Goal: Task Accomplishment & Management: Use online tool/utility

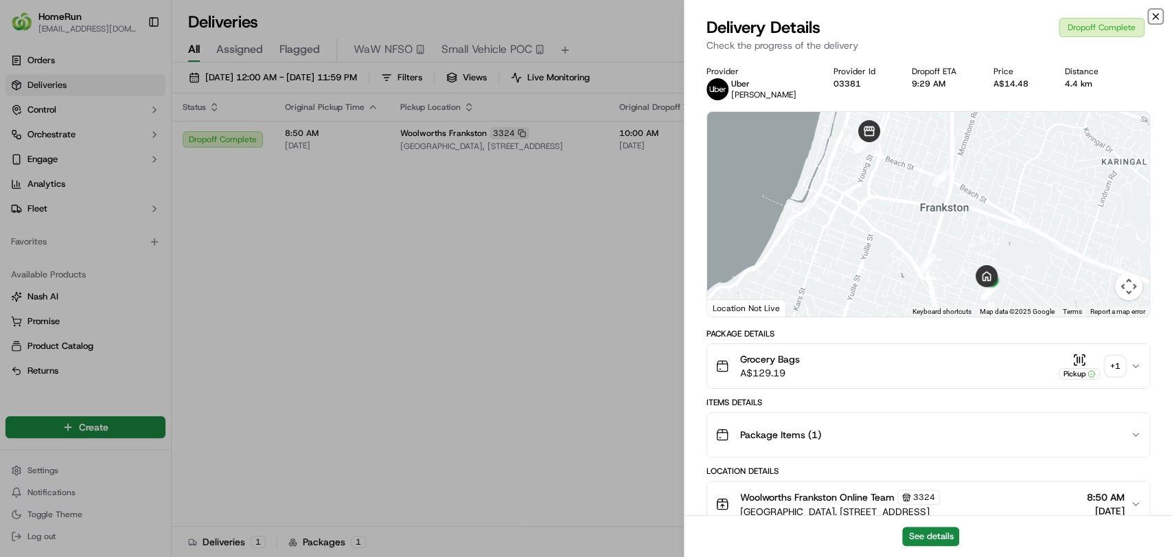
click at [1158, 15] on icon "button" at bounding box center [1155, 16] width 11 height 11
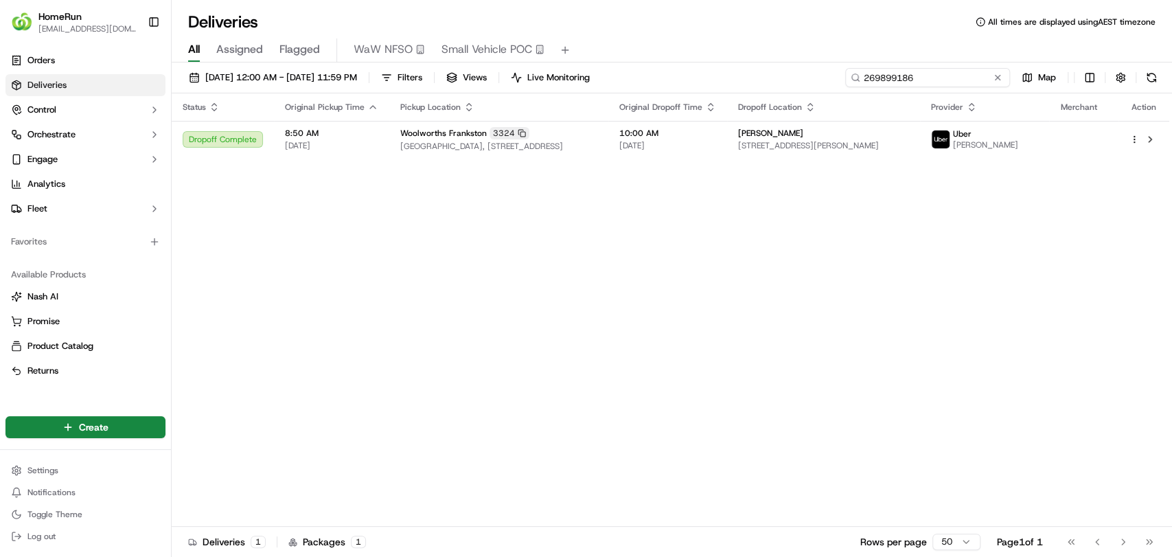
drag, startPoint x: 979, startPoint y: 82, endPoint x: 808, endPoint y: 88, distance: 171.8
click at [808, 88] on div "18/09/2025 12:00 AM - 18/09/2025 11:59 PM Filters Views Live Monitoring 2698991…" at bounding box center [672, 80] width 1001 height 25
paste input "8351"
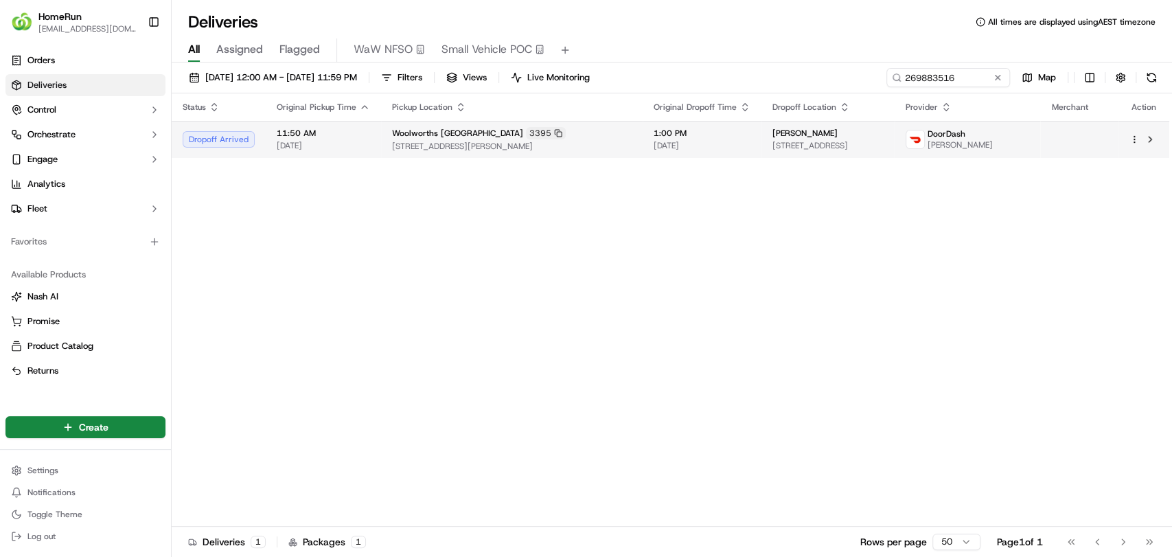
click at [731, 144] on span "[DATE]" at bounding box center [702, 145] width 97 height 11
click at [632, 150] on span "[STREET_ADDRESS][PERSON_NAME]" at bounding box center [512, 146] width 240 height 11
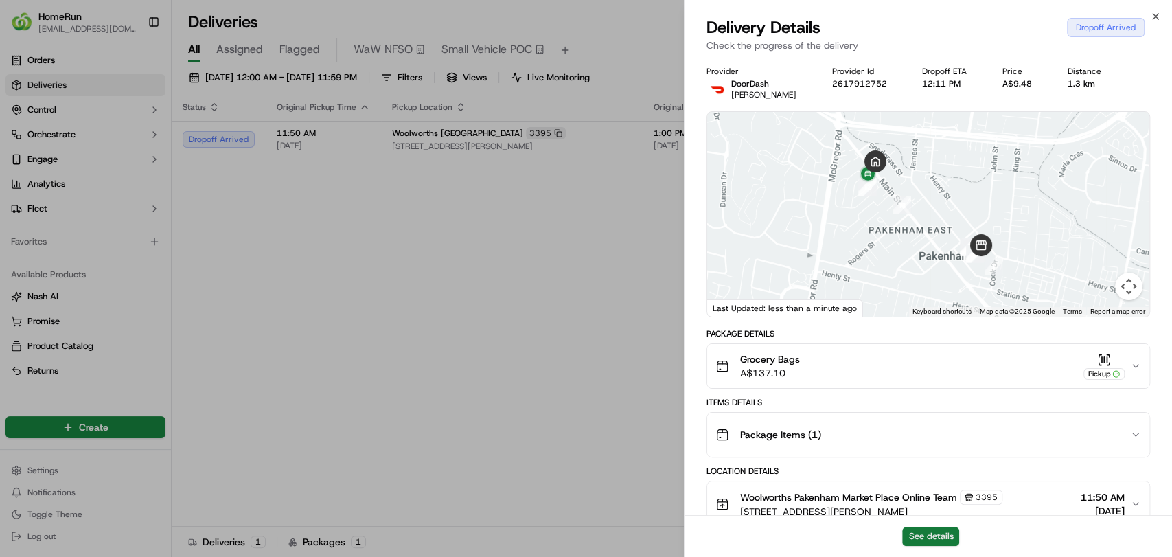
click at [930, 538] on button "See details" at bounding box center [930, 536] width 57 height 19
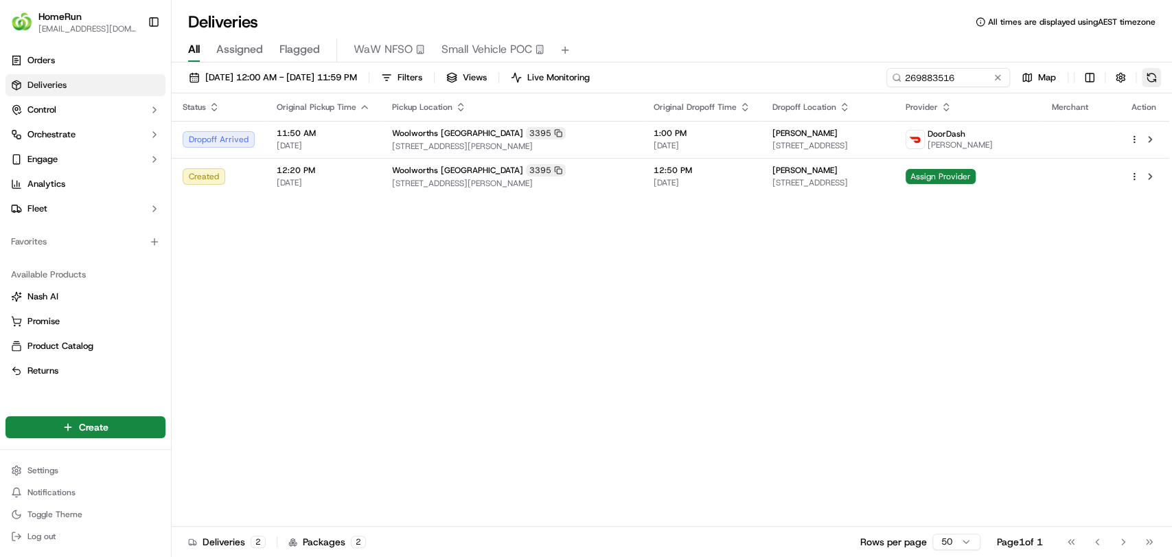
click at [1148, 76] on button at bounding box center [1151, 77] width 19 height 19
click at [976, 170] on span "Assign Provider" at bounding box center [941, 176] width 70 height 15
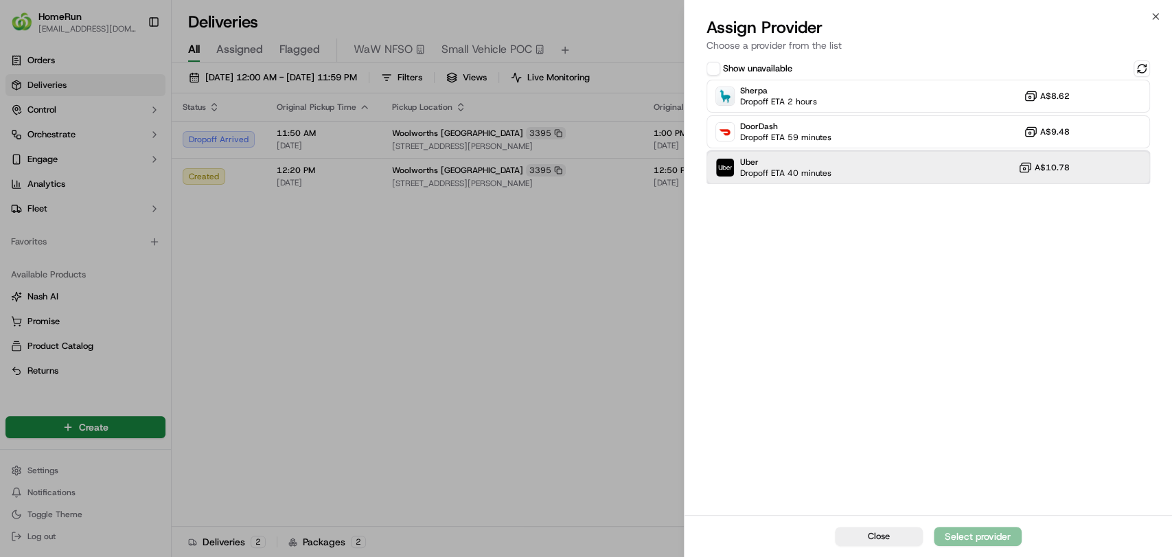
click at [845, 168] on div "Uber Dropoff ETA 40 minutes A$10.78" at bounding box center [929, 167] width 444 height 33
click at [975, 533] on div "Assign Provider" at bounding box center [977, 537] width 67 height 14
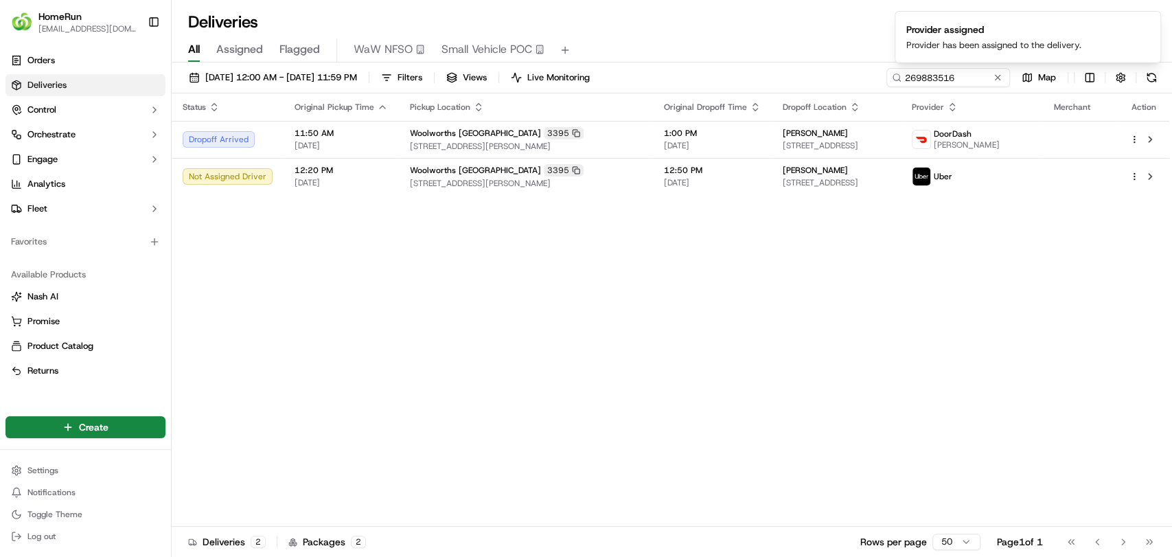
click at [514, 350] on div "Status Original Pickup Time Pickup Location Original Dropoff Time Dropoff Locat…" at bounding box center [671, 309] width 998 height 433
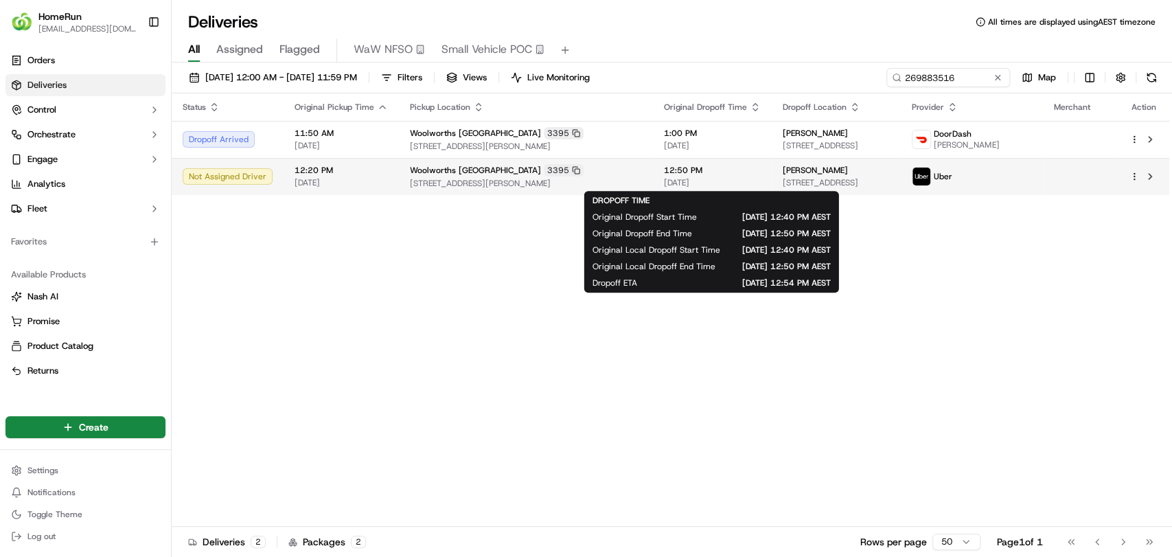
click at [747, 177] on span "[DATE]" at bounding box center [712, 182] width 97 height 11
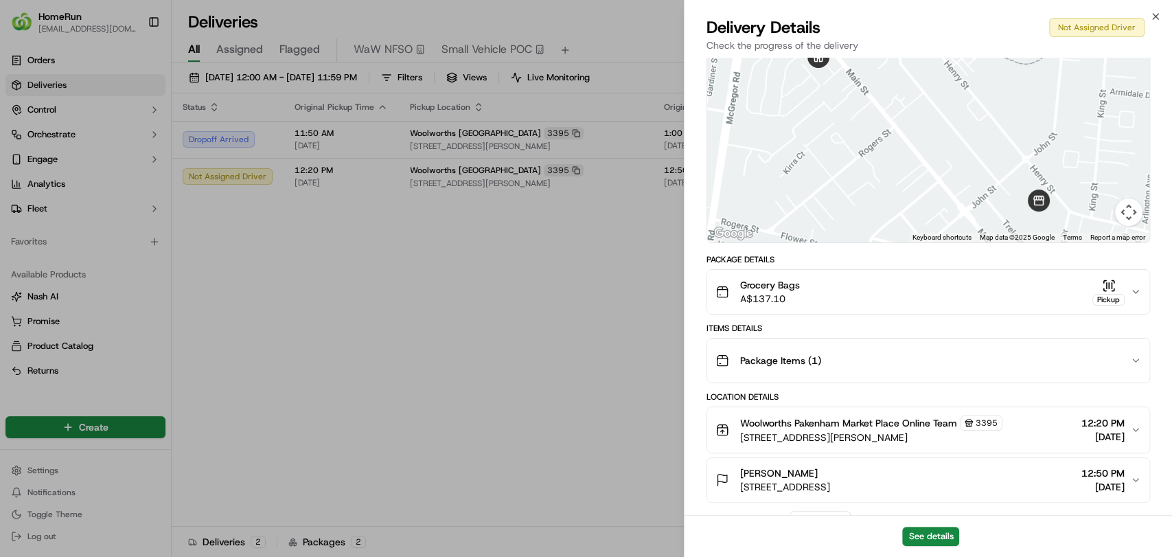
scroll to position [152, 0]
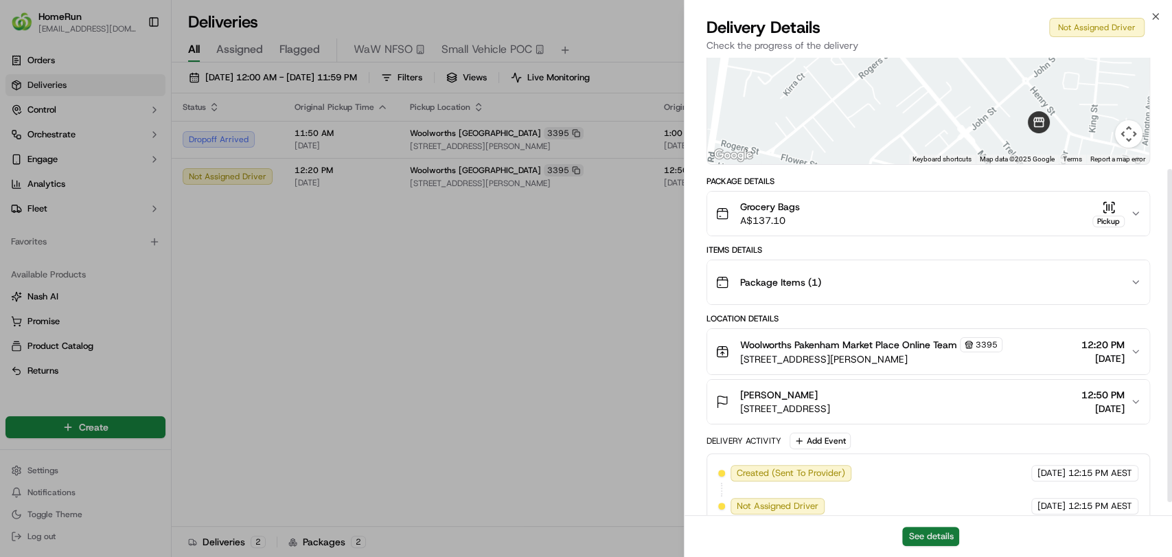
click at [929, 537] on button "See details" at bounding box center [930, 536] width 57 height 19
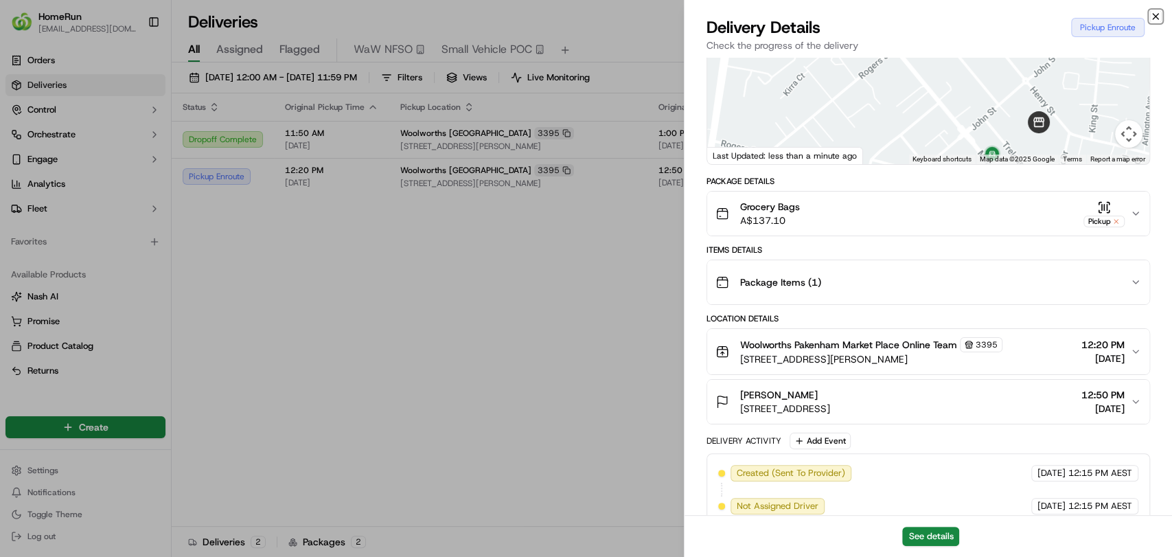
click at [1157, 18] on icon "button" at bounding box center [1155, 16] width 5 height 5
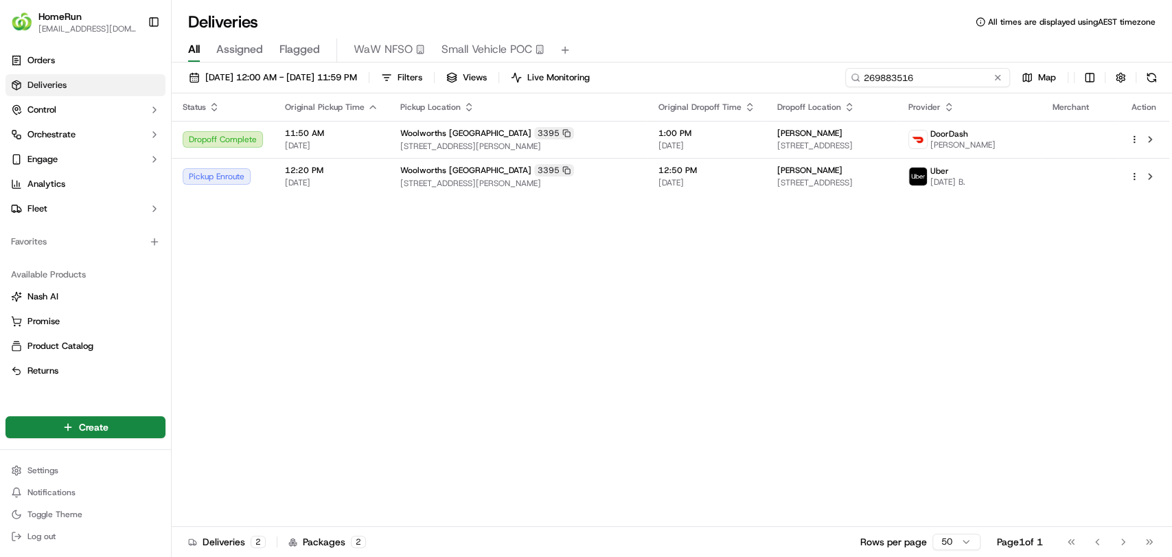
drag, startPoint x: 964, startPoint y: 78, endPoint x: 832, endPoint y: 78, distance: 131.2
click at [832, 78] on div "18/09/2025 12:00 AM - 18/09/2025 11:59 PM Filters Views Live Monitoring 2698835…" at bounding box center [672, 80] width 1001 height 25
paste input "947405"
type input "269947405"
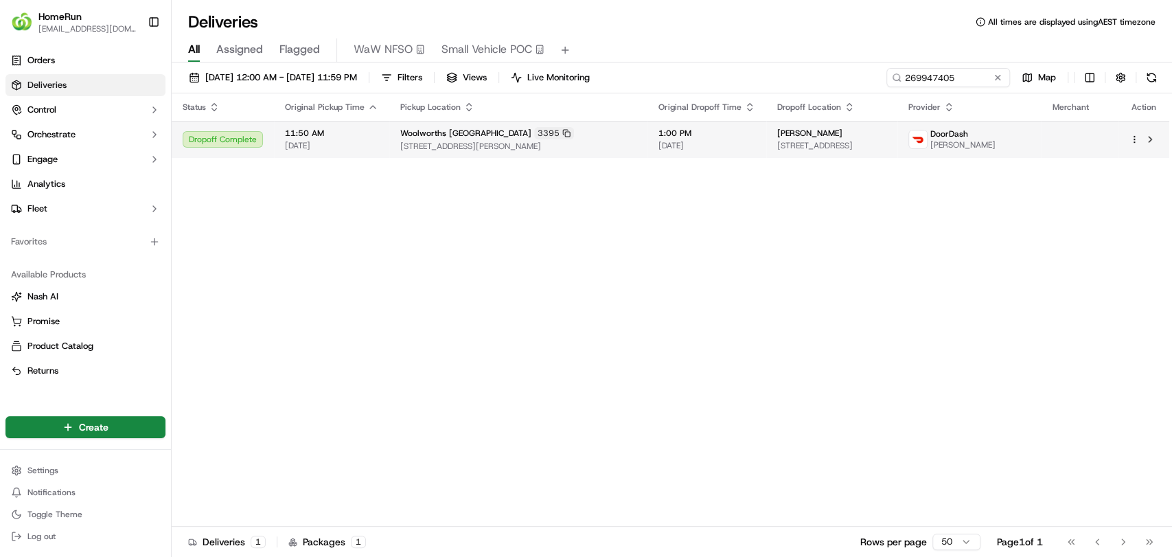
click at [666, 138] on td "1:00 PM 18/09/2025" at bounding box center [707, 139] width 119 height 37
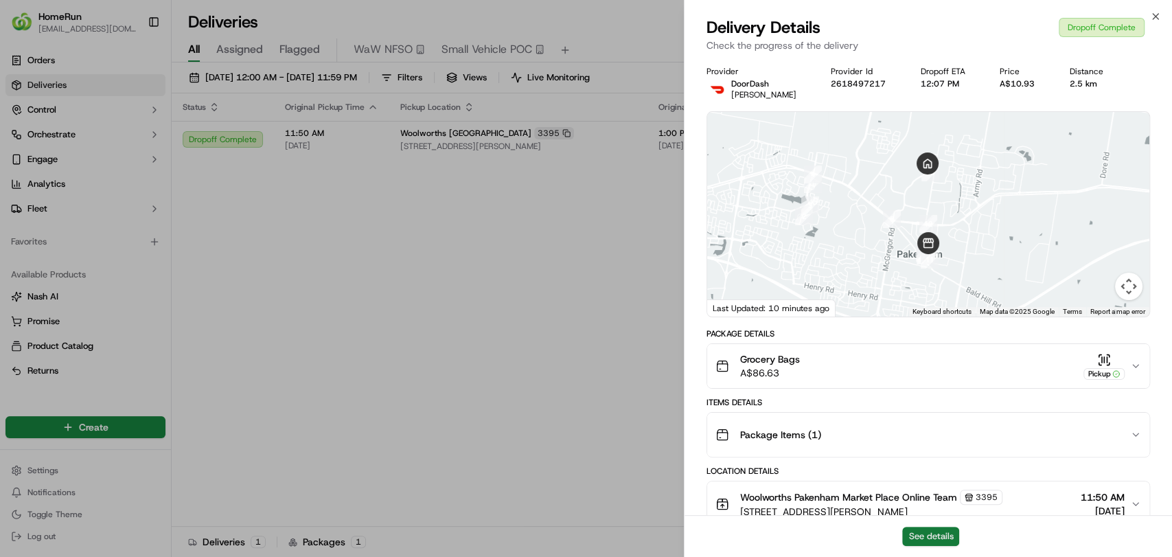
click at [934, 535] on button "See details" at bounding box center [930, 536] width 57 height 19
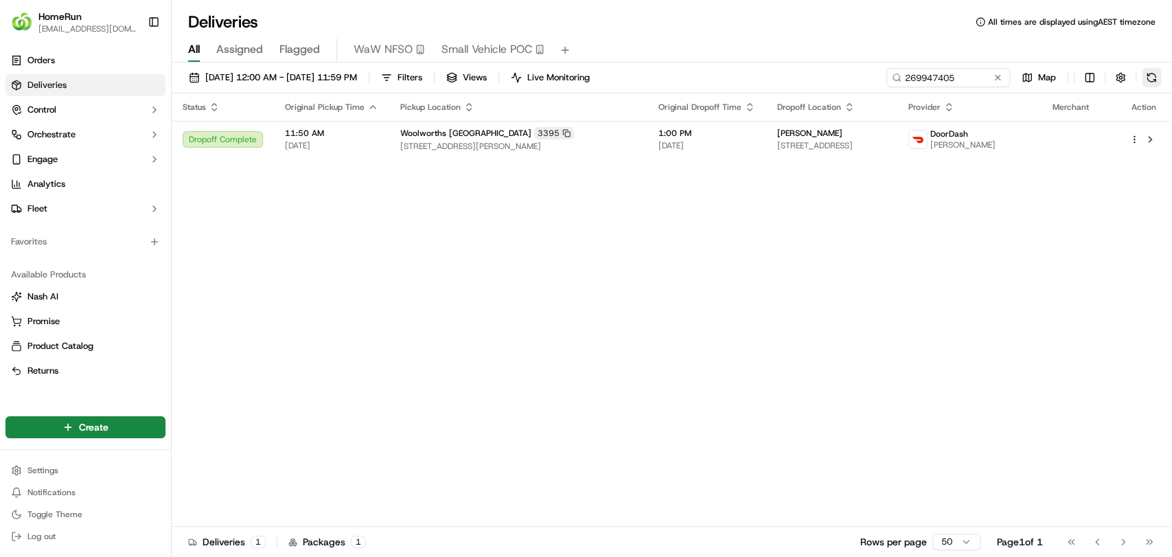
click at [1150, 82] on button at bounding box center [1151, 77] width 19 height 19
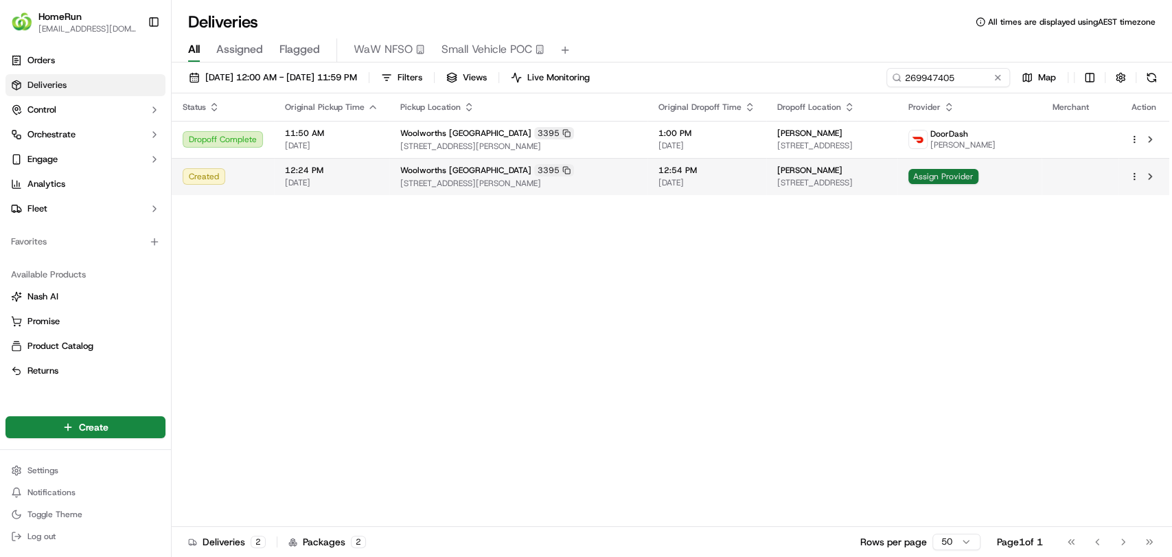
click at [979, 182] on span "Assign Provider" at bounding box center [944, 176] width 70 height 15
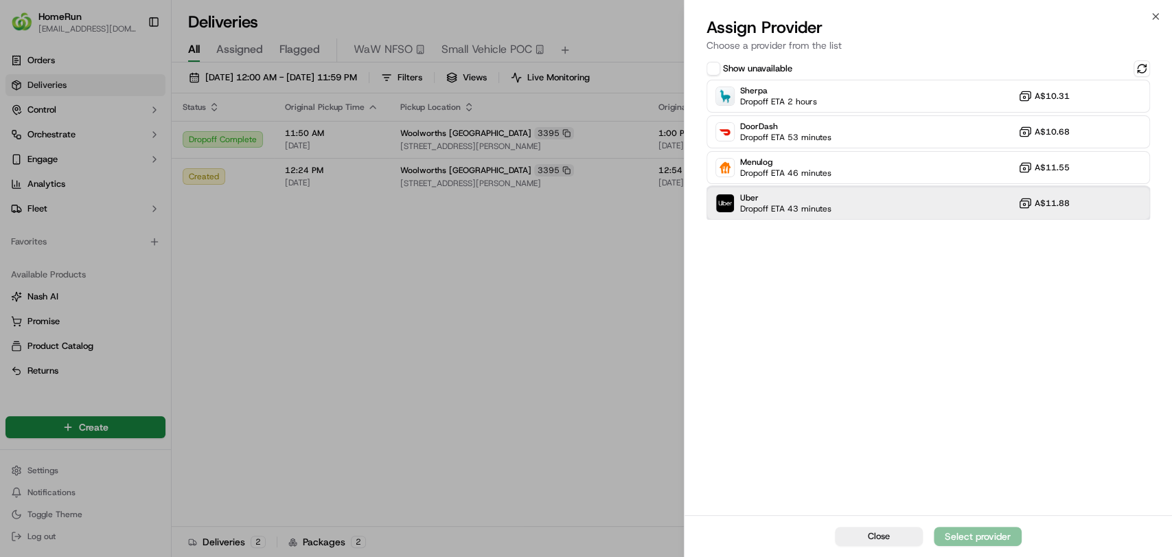
click at [850, 208] on div "Uber Dropoff ETA 43 minutes A$11.88" at bounding box center [929, 203] width 444 height 33
click at [992, 530] on div "Assign Provider" at bounding box center [977, 537] width 67 height 14
drag, startPoint x: 348, startPoint y: 389, endPoint x: 381, endPoint y: 342, distance: 58.1
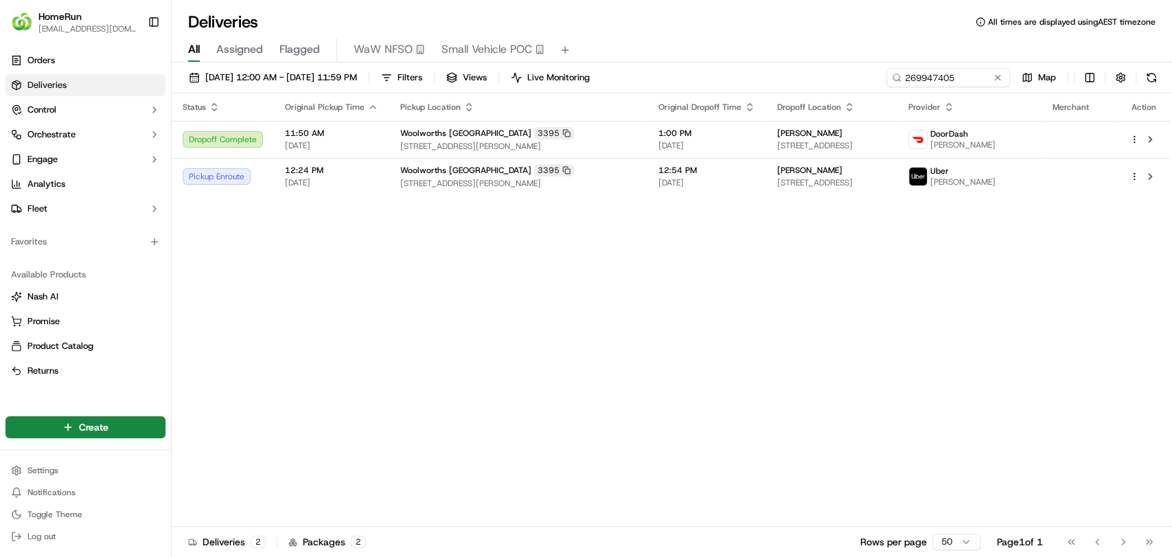
click at [398, 422] on div "Status Original Pickup Time Pickup Location Original Dropoff Time Dropoff Locat…" at bounding box center [671, 309] width 998 height 433
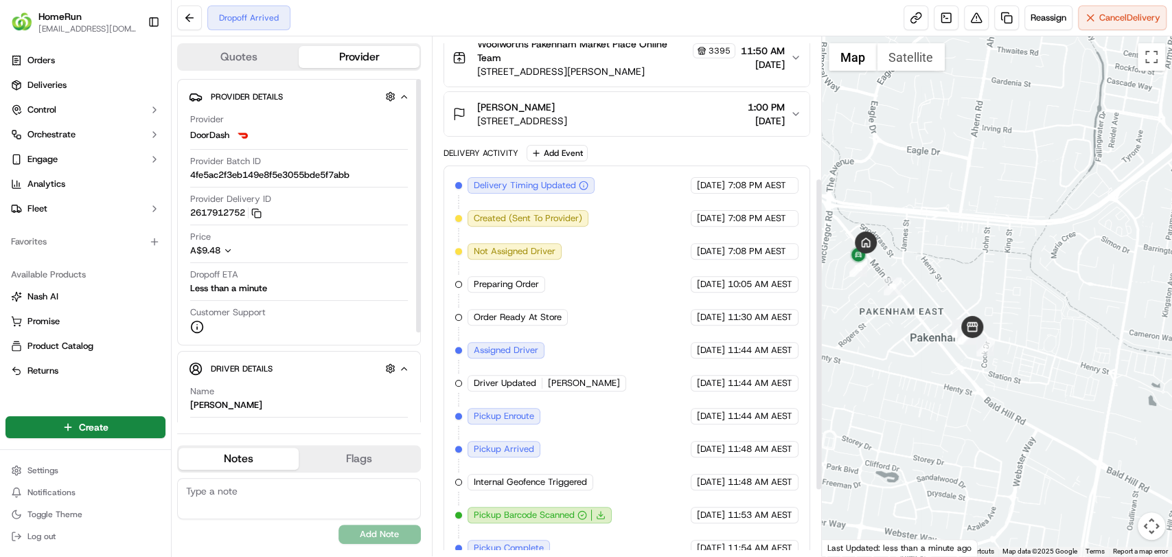
scroll to position [343, 0]
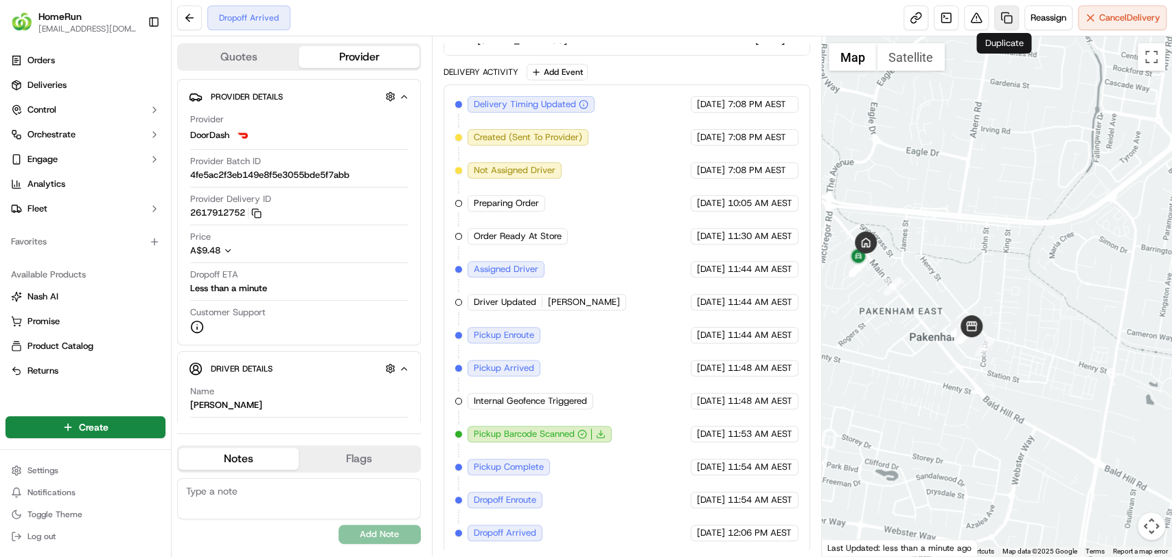
click at [1000, 20] on link at bounding box center [1007, 17] width 25 height 25
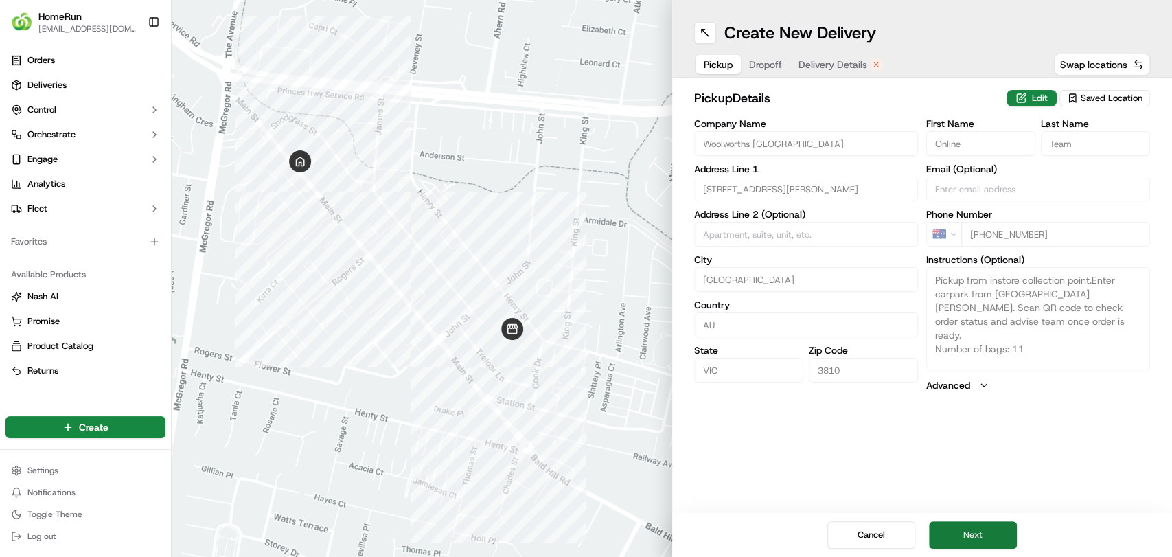
click at [993, 541] on button "Next" at bounding box center [973, 534] width 88 height 27
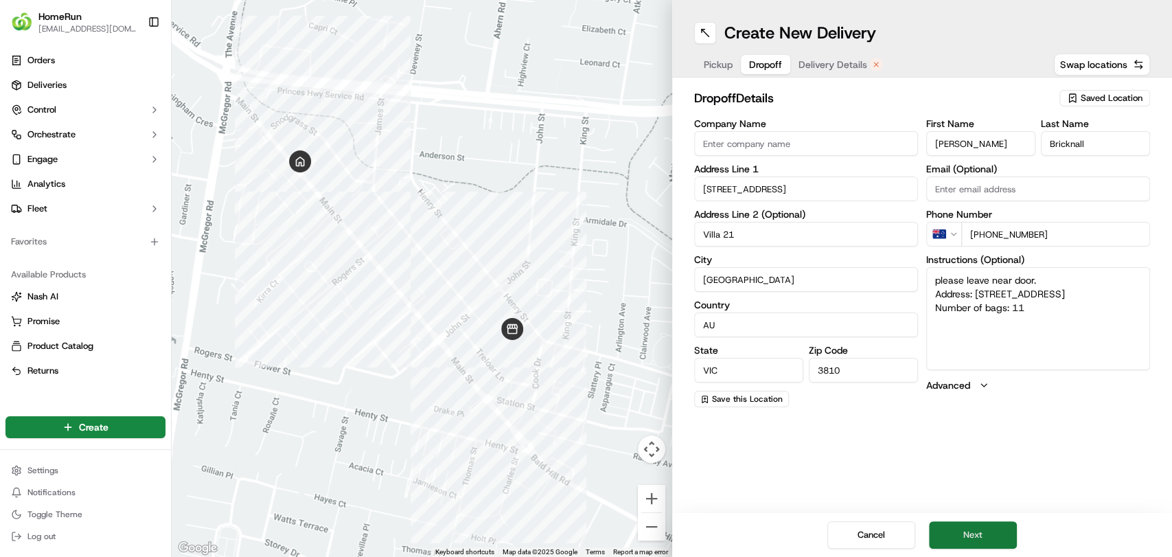
click at [962, 545] on button "Next" at bounding box center [973, 534] width 88 height 27
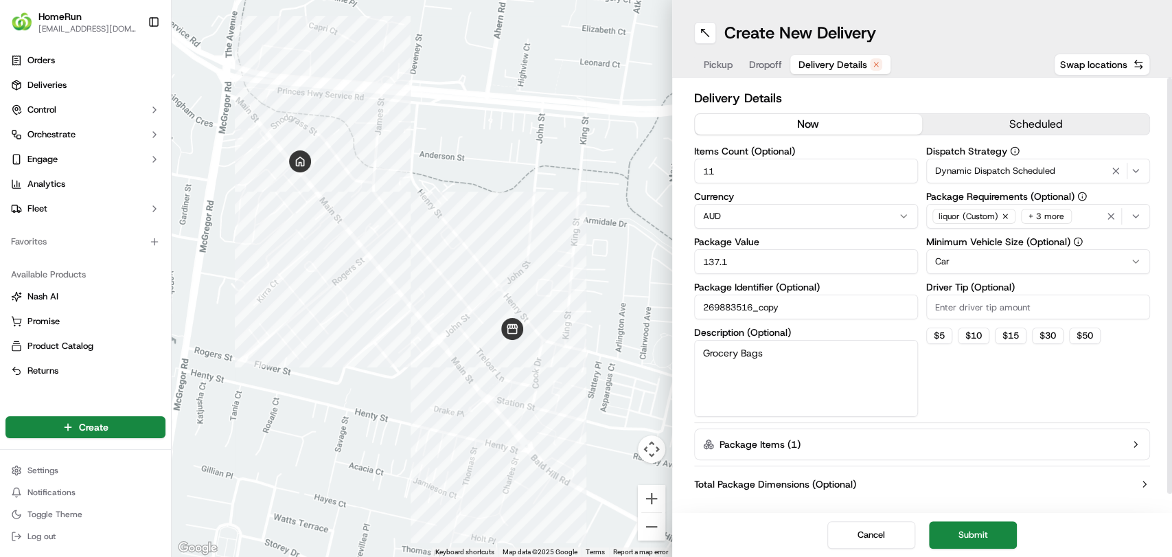
click at [814, 130] on button "now" at bounding box center [808, 124] width 227 height 21
click at [979, 538] on button "Submit" at bounding box center [973, 534] width 88 height 27
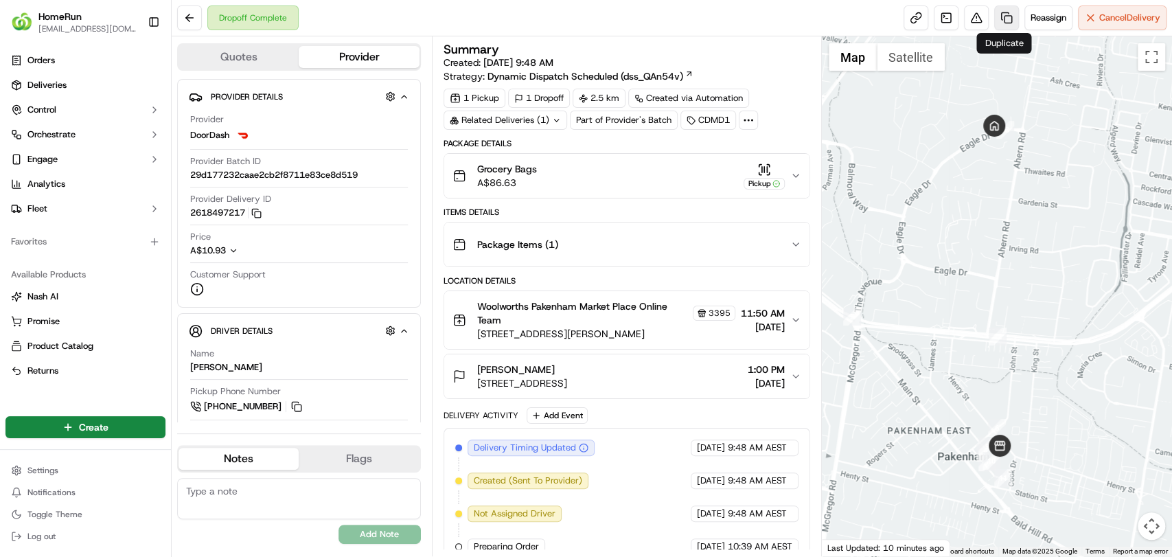
click at [1003, 19] on link at bounding box center [1007, 17] width 25 height 25
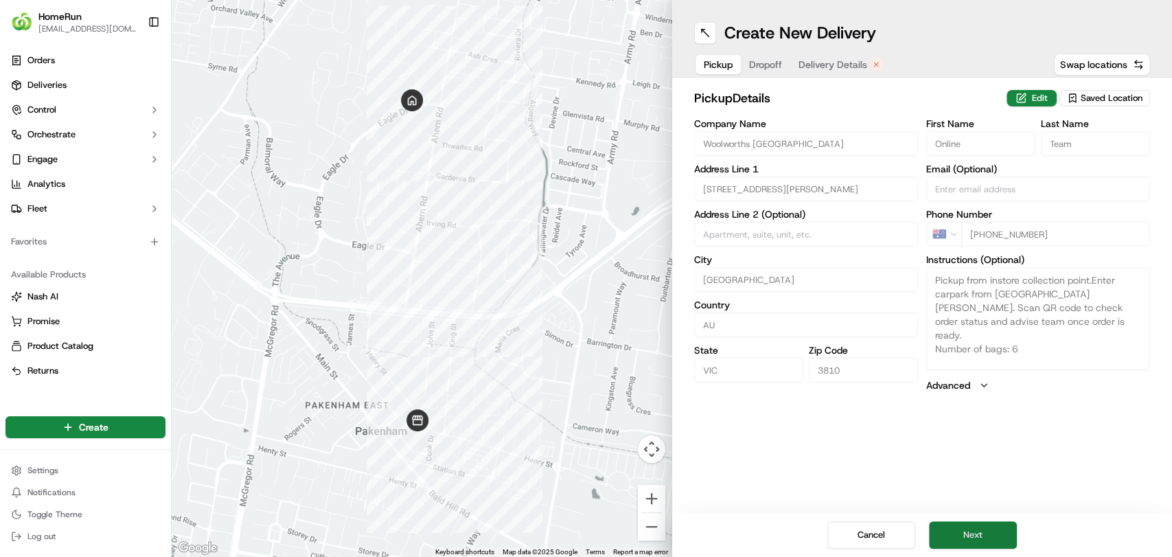
click at [966, 541] on button "Next" at bounding box center [973, 534] width 88 height 27
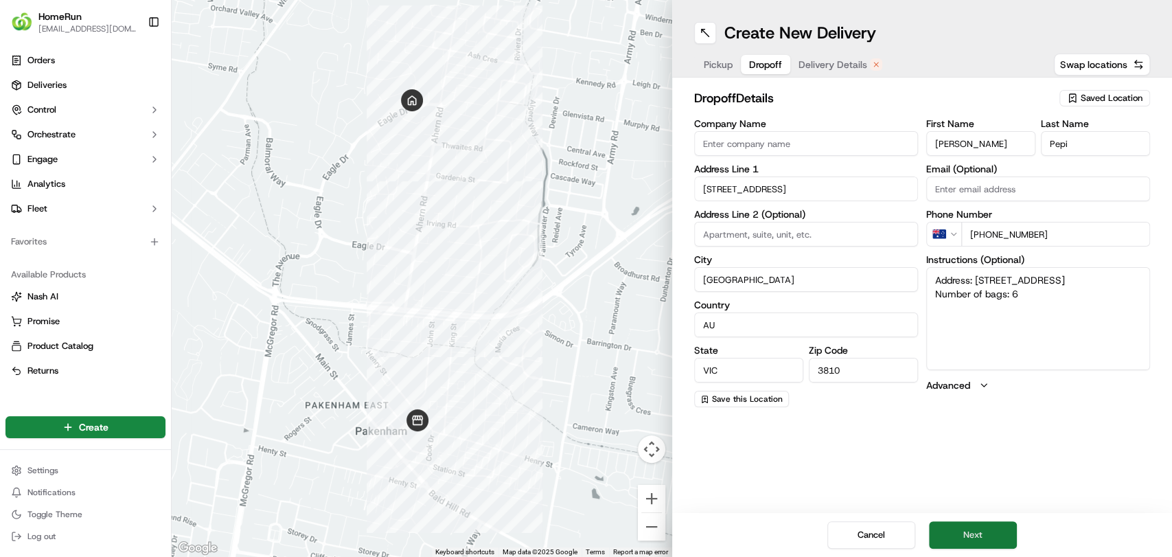
click at [970, 538] on button "Next" at bounding box center [973, 534] width 88 height 27
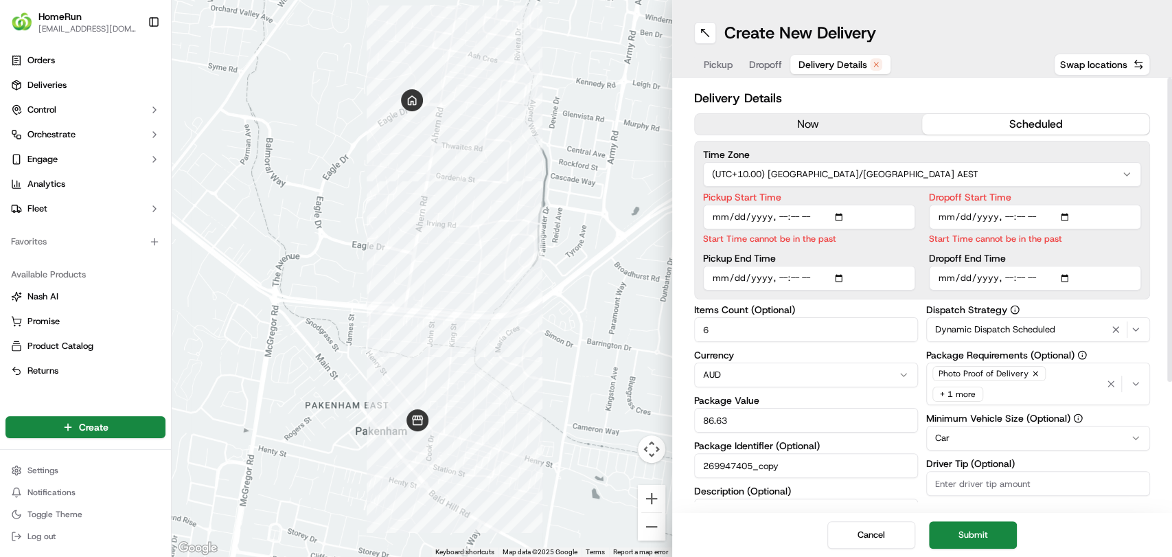
click at [802, 124] on button "now" at bounding box center [808, 124] width 227 height 21
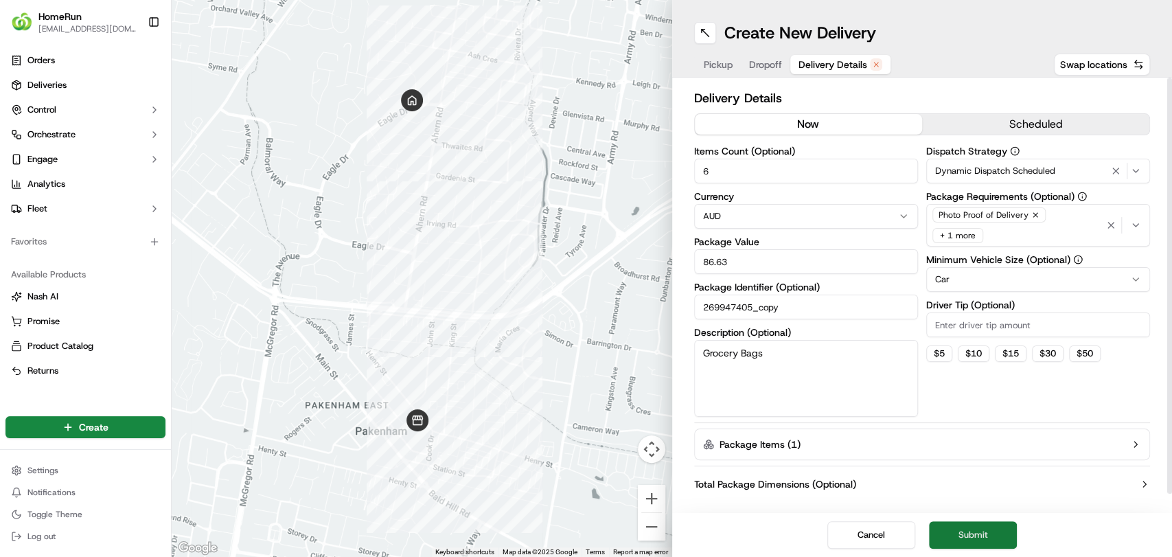
click at [962, 529] on button "Submit" at bounding box center [973, 534] width 88 height 27
